Goal: Information Seeking & Learning: Learn about a topic

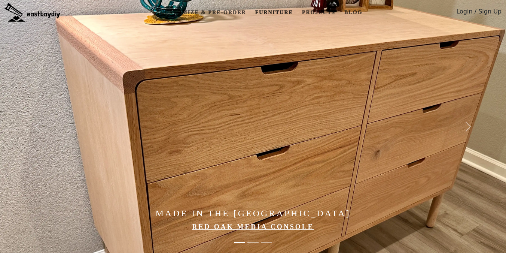
click at [276, 13] on link "Furniture" at bounding box center [274, 13] width 44 height 14
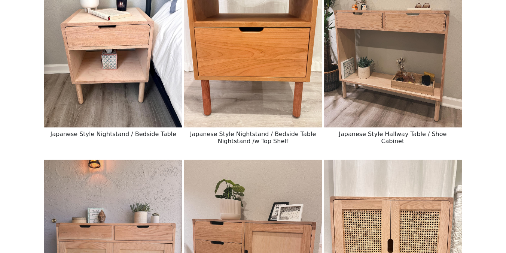
scroll to position [110, 0]
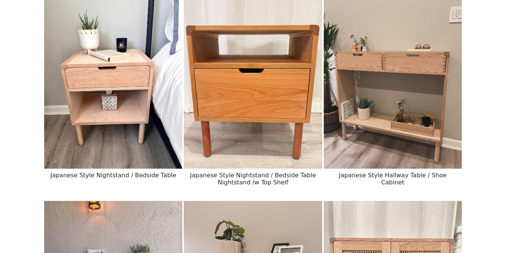
click at [346, 99] on img at bounding box center [393, 82] width 138 height 173
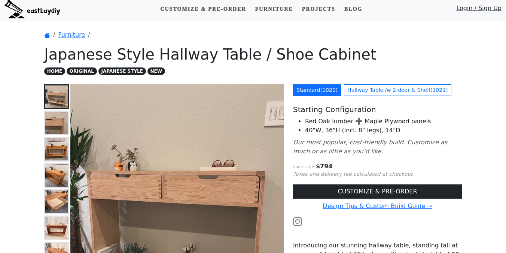
scroll to position [99, 0]
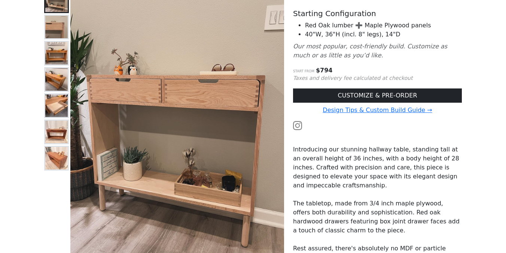
click at [60, 133] on img at bounding box center [56, 132] width 22 height 22
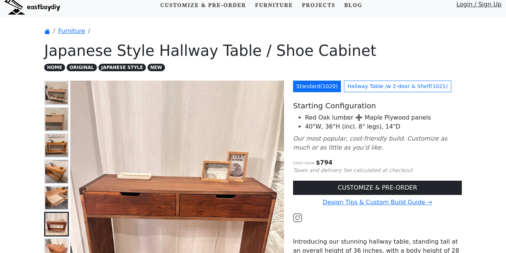
scroll to position [0, 0]
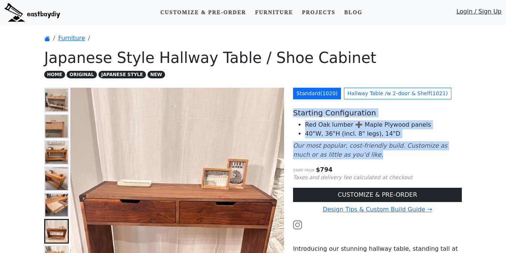
drag, startPoint x: 294, startPoint y: 112, endPoint x: 365, endPoint y: 156, distance: 82.9
click at [365, 156] on div "Standard ( 1020 ) Hallway Table /w 2-door & [PERSON_NAME] ( 1021 ) Starting Con…" at bounding box center [378, 253] width 178 height 330
click at [365, 156] on p "Our most popular, cost-friendly build. Customize as much or as little as you’d …" at bounding box center [377, 150] width 169 height 18
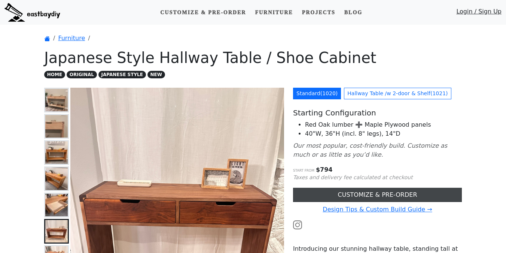
click at [361, 193] on link "CUSTOMIZE & PRE-ORDER" at bounding box center [377, 195] width 169 height 14
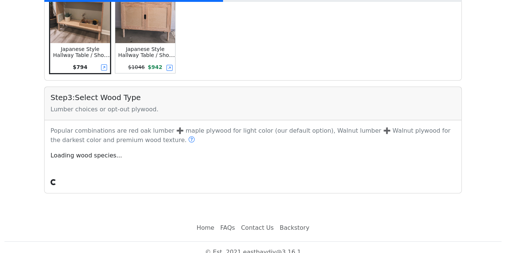
scroll to position [250, 0]
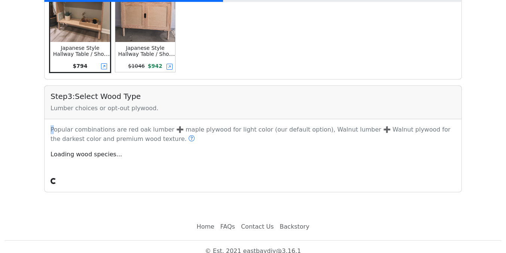
click at [109, 151] on div "Popular combinations are red oak lumber ➕ maple plywood for light color (our de…" at bounding box center [253, 145] width 414 height 40
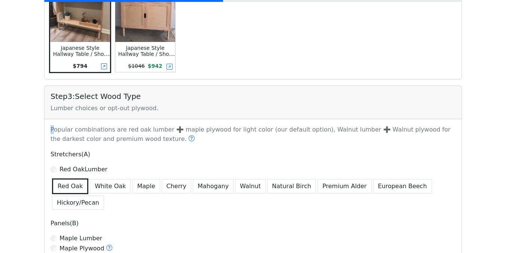
click at [139, 151] on p "Stretchers(A)" at bounding box center [253, 154] width 405 height 9
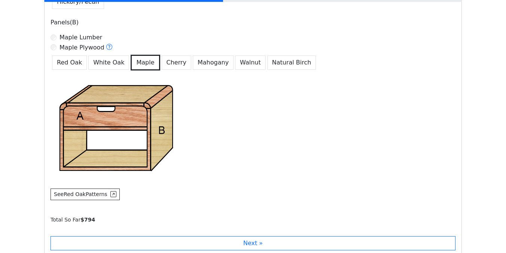
scroll to position [388, 0]
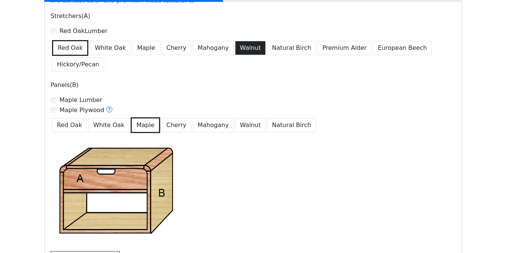
click at [235, 46] on button "Walnut" at bounding box center [250, 48] width 31 height 14
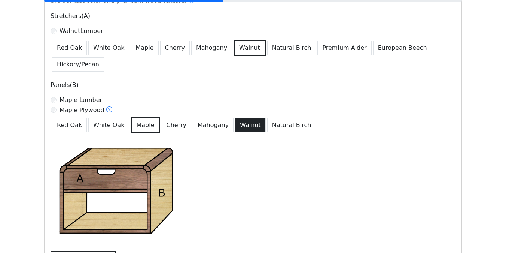
click at [239, 126] on button "Walnut" at bounding box center [250, 125] width 31 height 14
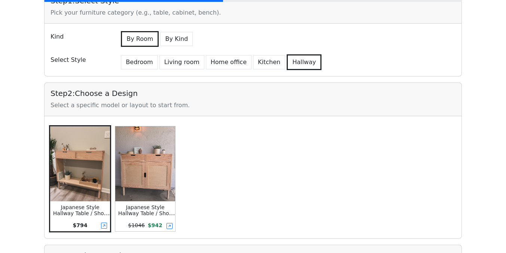
scroll to position [0, 0]
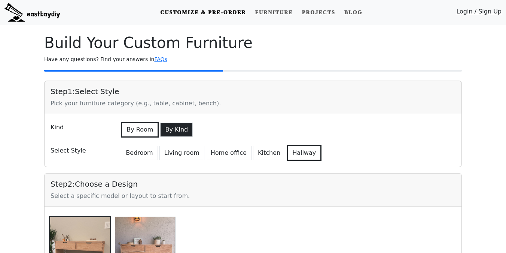
click at [181, 127] on button "By Kind" at bounding box center [176, 129] width 33 height 14
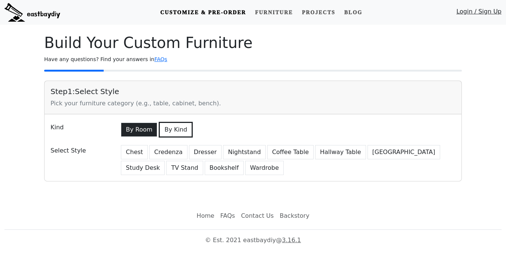
click at [138, 127] on button "By Room" at bounding box center [139, 129] width 36 height 14
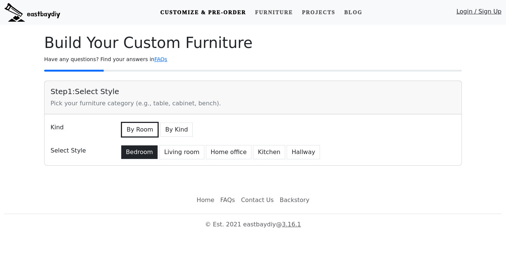
click at [147, 152] on button "Bedroom" at bounding box center [139, 152] width 37 height 14
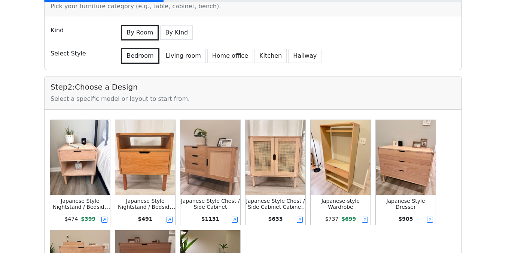
scroll to position [106, 0]
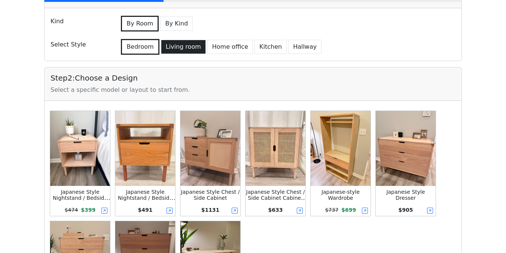
click at [180, 45] on button "Living room" at bounding box center [183, 47] width 45 height 14
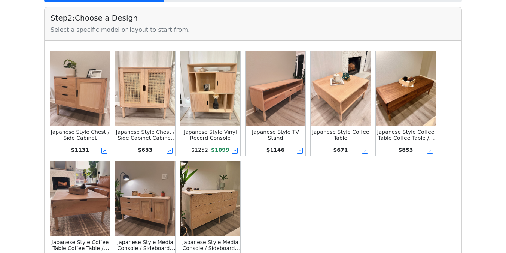
scroll to position [104, 0]
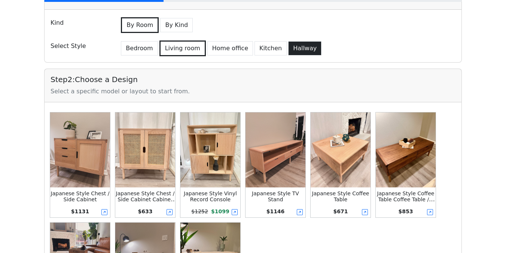
click at [297, 48] on button "Hallway" at bounding box center [304, 48] width 33 height 14
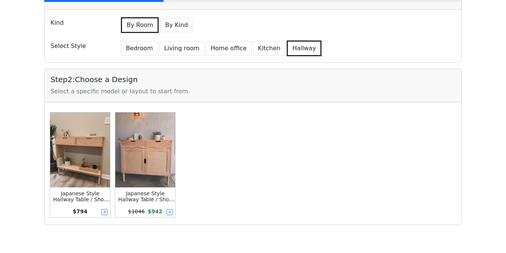
scroll to position [137, 0]
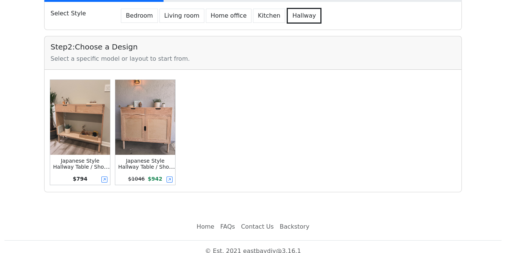
click at [91, 128] on img at bounding box center [80, 117] width 60 height 75
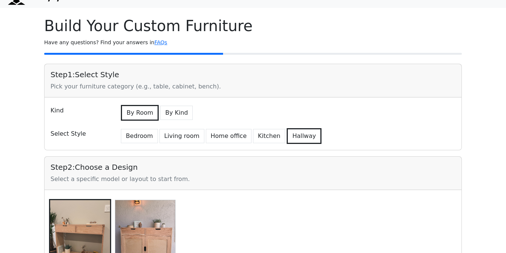
scroll to position [0, 0]
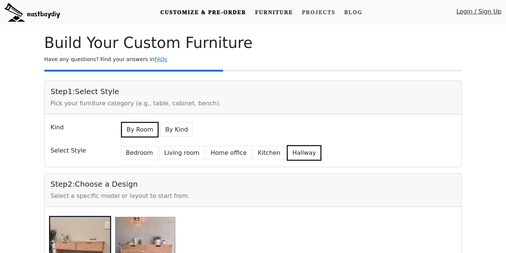
click at [276, 12] on link "Furniture" at bounding box center [274, 13] width 44 height 14
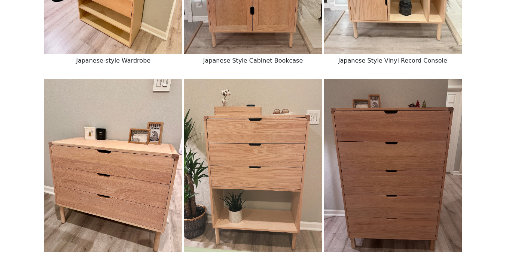
scroll to position [769, 0]
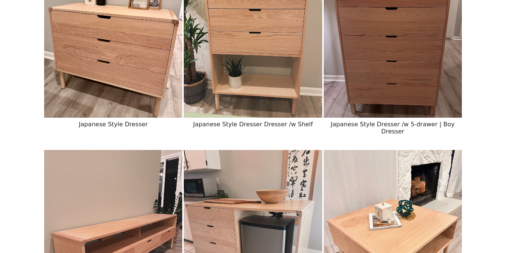
click at [243, 94] on img at bounding box center [253, 31] width 138 height 173
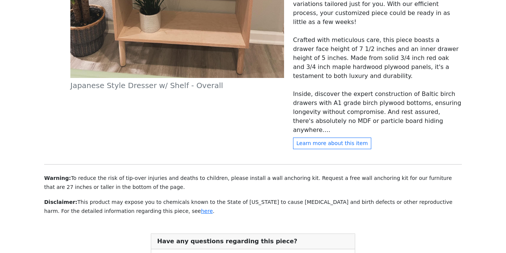
scroll to position [403, 0]
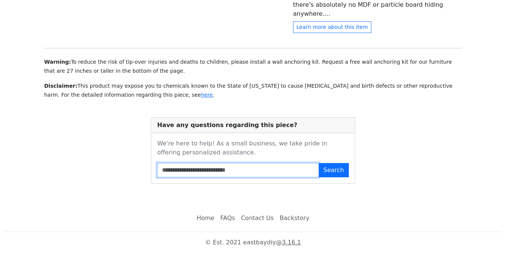
click at [211, 167] on input "Search FAQs" at bounding box center [238, 170] width 162 height 14
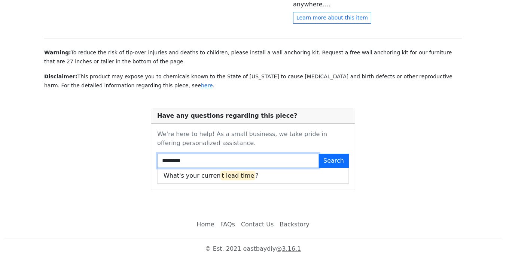
type input "*********"
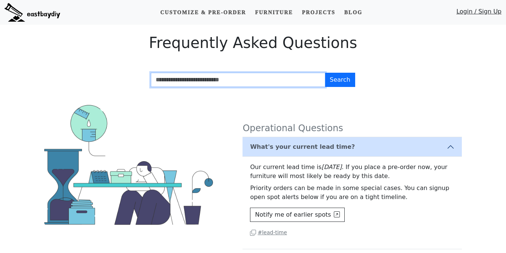
click at [236, 76] on input "Search FAQs" at bounding box center [238, 80] width 175 height 14
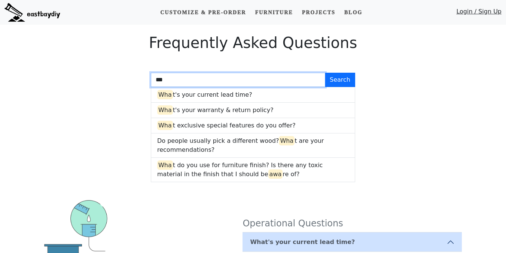
type input "****"
